Goal: Download file/media

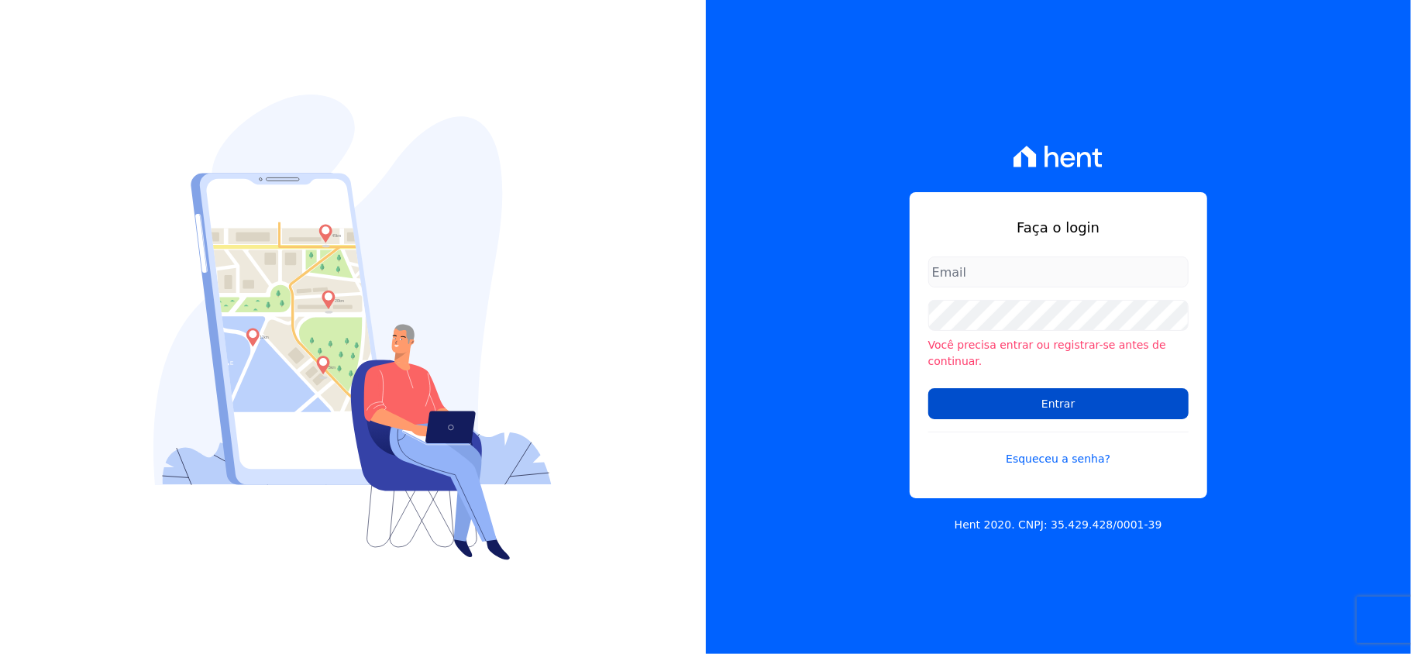
type input "[EMAIL_ADDRESS][DOMAIN_NAME]"
click at [975, 402] on input "Entrar" at bounding box center [1059, 403] width 260 height 31
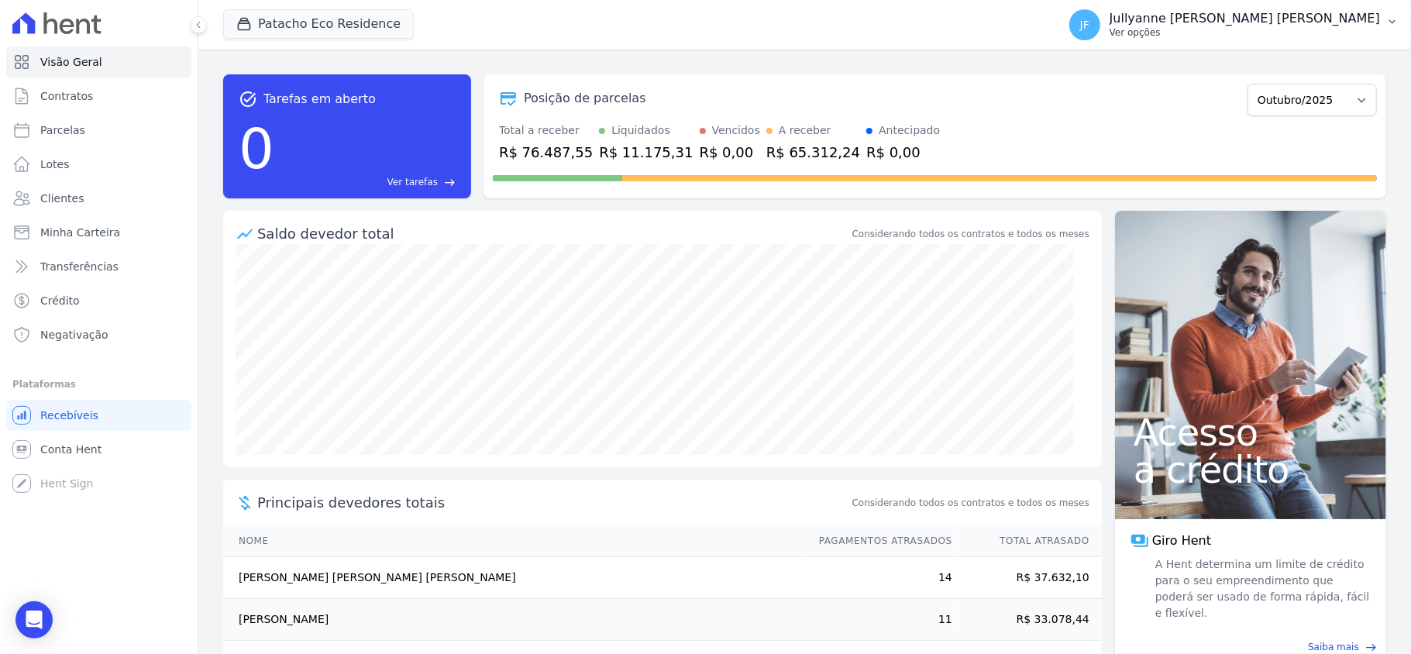
click at [1369, 29] on p "Ver opções" at bounding box center [1245, 32] width 271 height 12
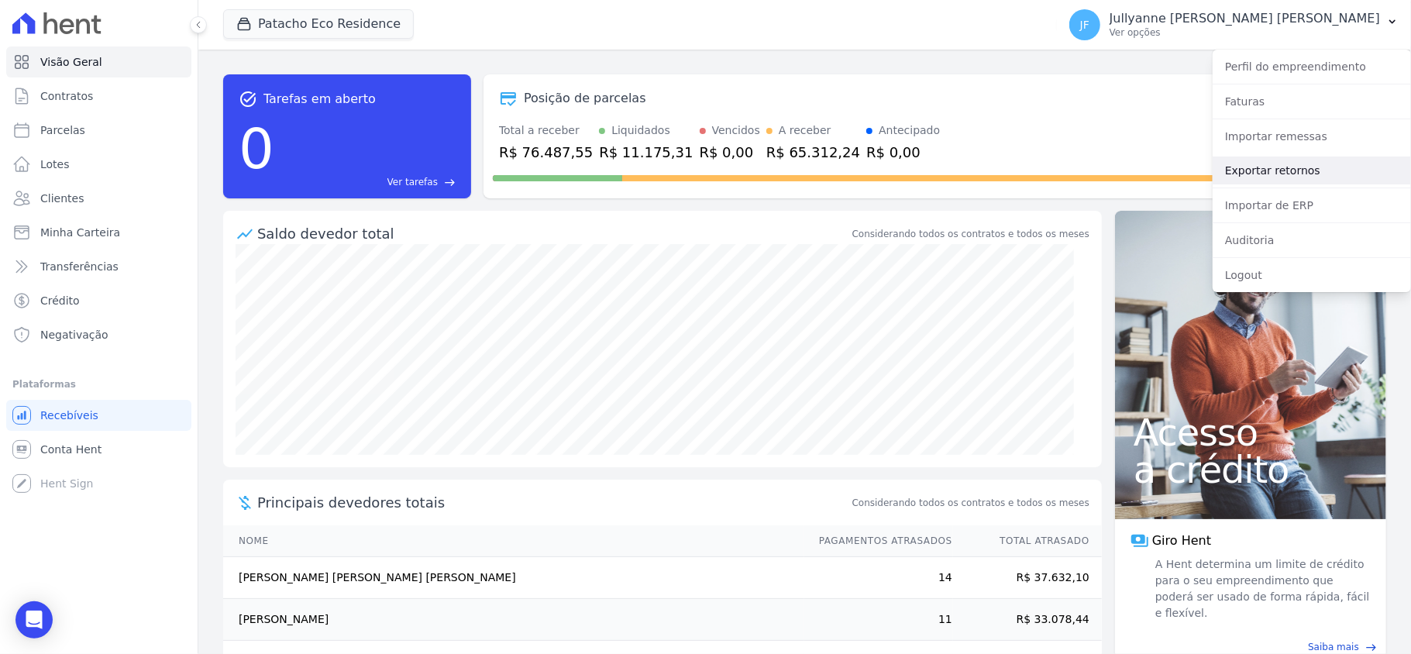
click at [1277, 164] on link "Exportar retornos" at bounding box center [1312, 171] width 198 height 28
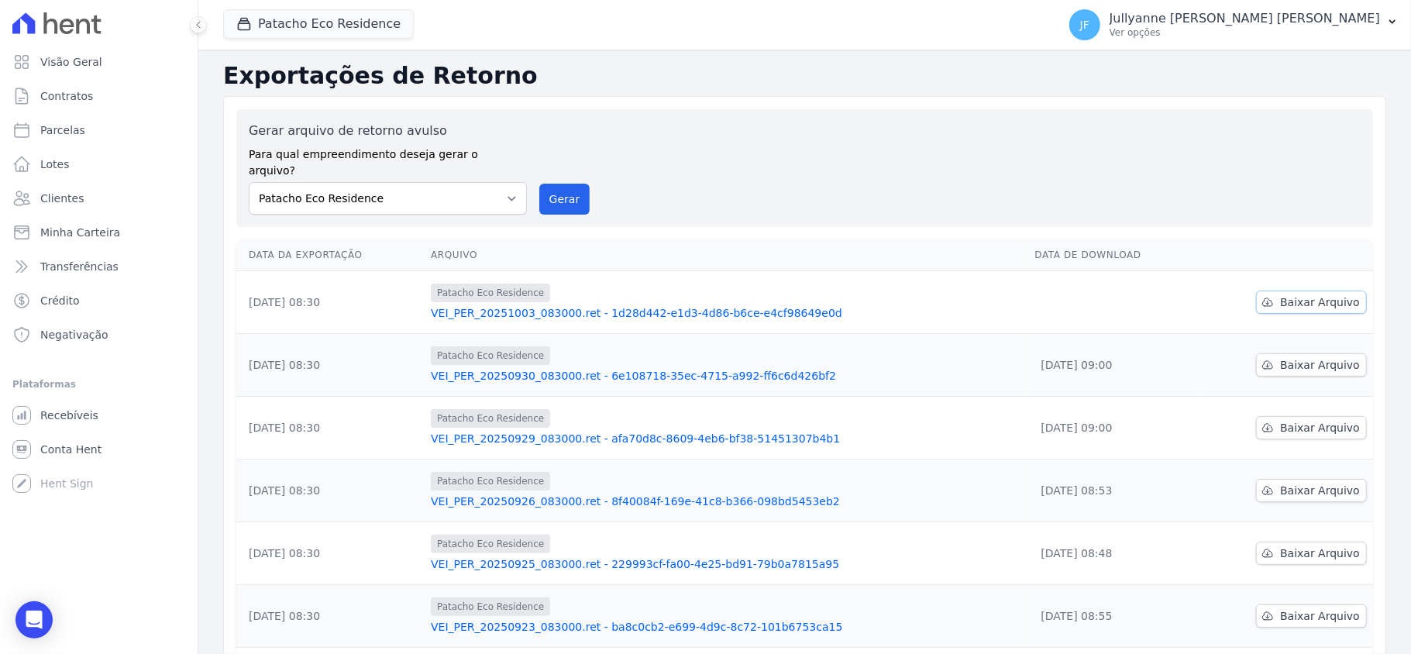
click at [1288, 295] on span "Baixar Arquivo" at bounding box center [1320, 303] width 80 height 16
